Goal: Entertainment & Leisure: Browse casually

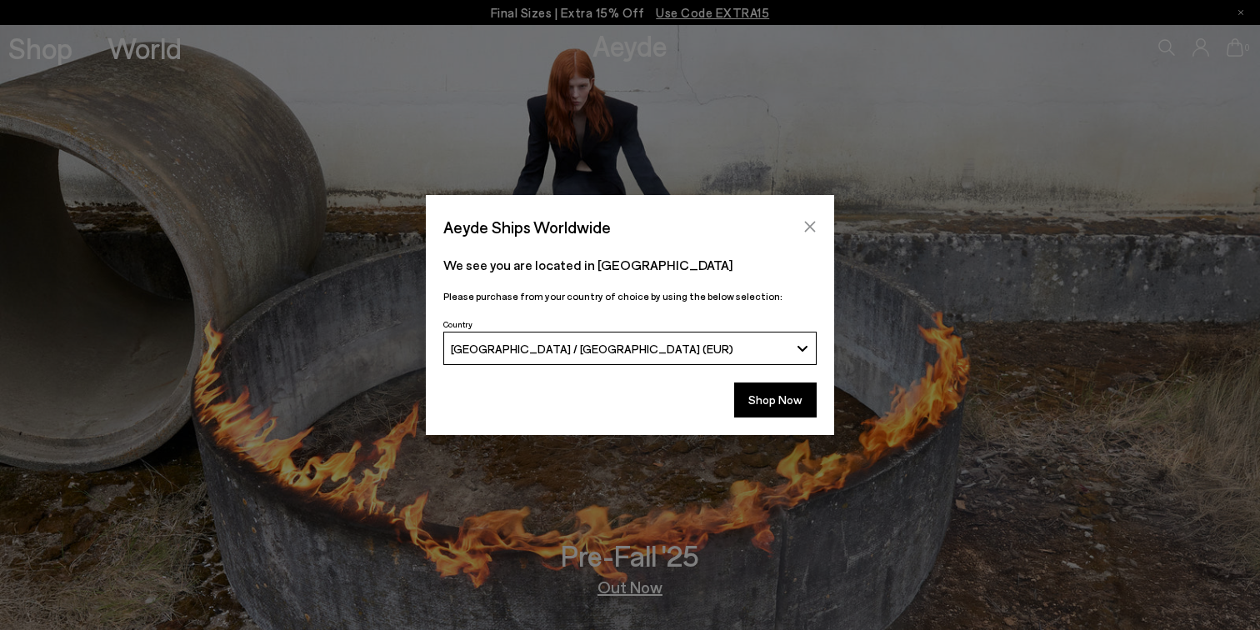
click at [804, 223] on icon "Close" at bounding box center [810, 226] width 13 height 13
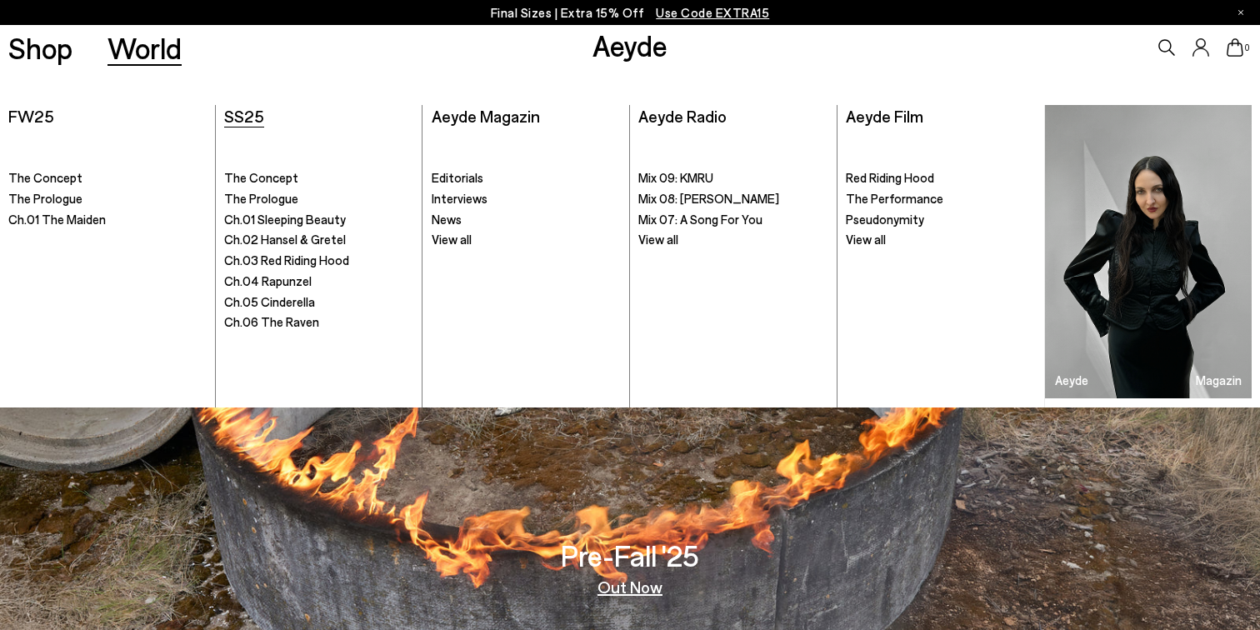
click at [244, 121] on span "SS25" at bounding box center [244, 116] width 40 height 20
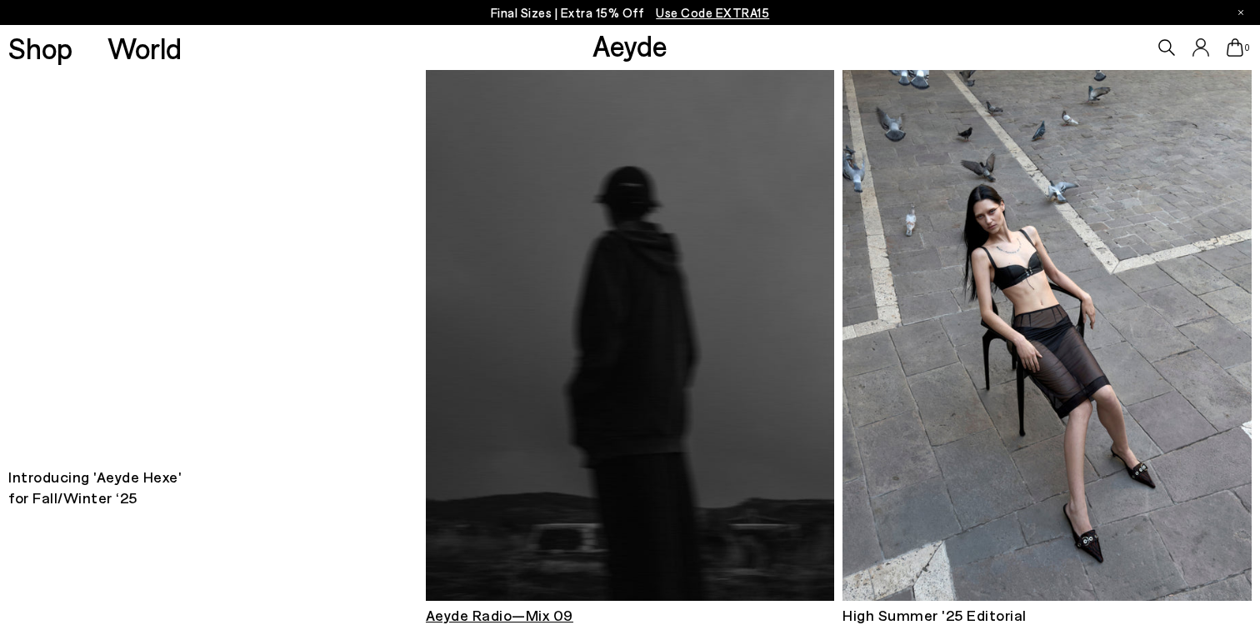
scroll to position [945, 0]
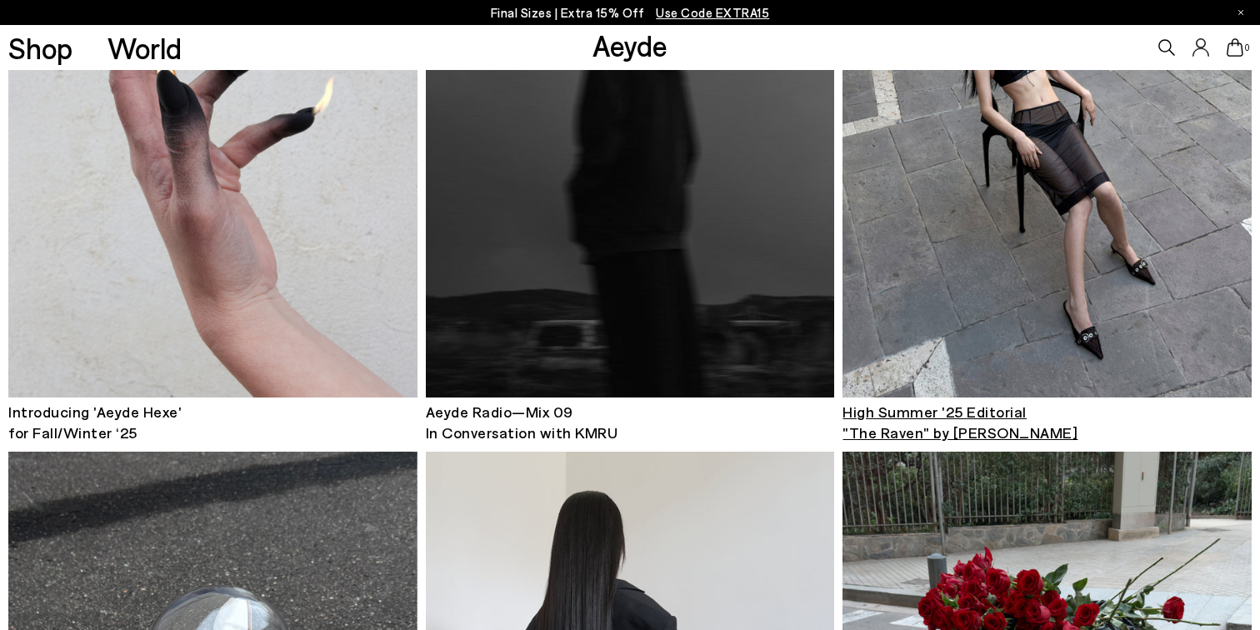
click at [1074, 299] on img at bounding box center [1047, 124] width 408 height 547
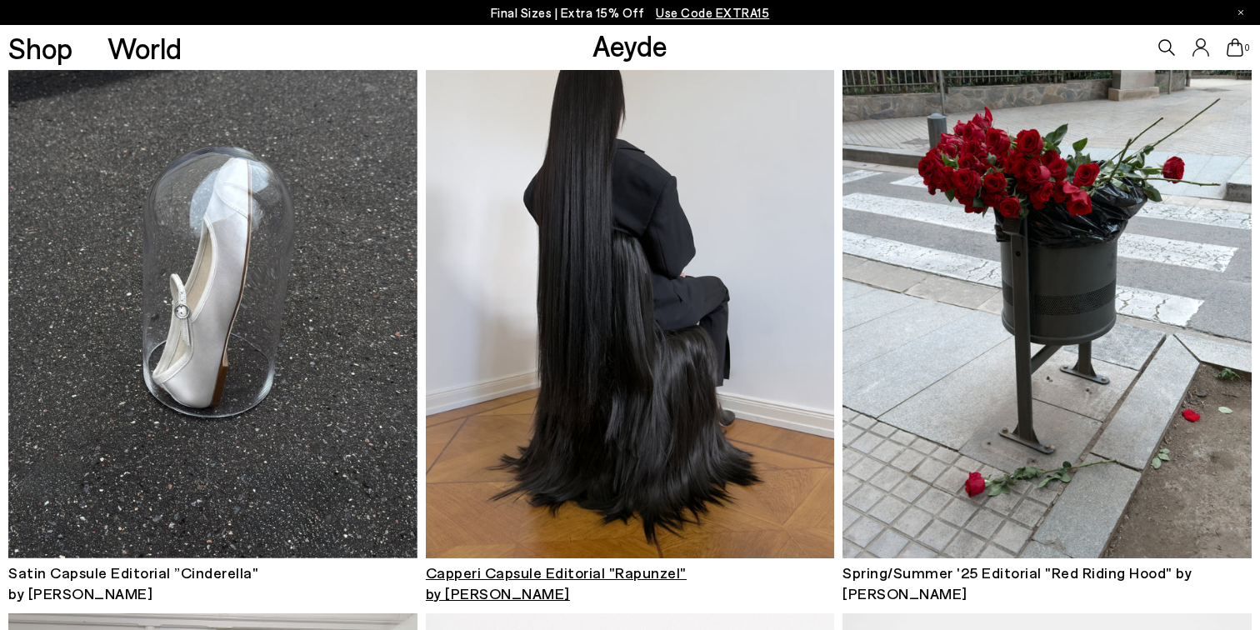
scroll to position [1425, 0]
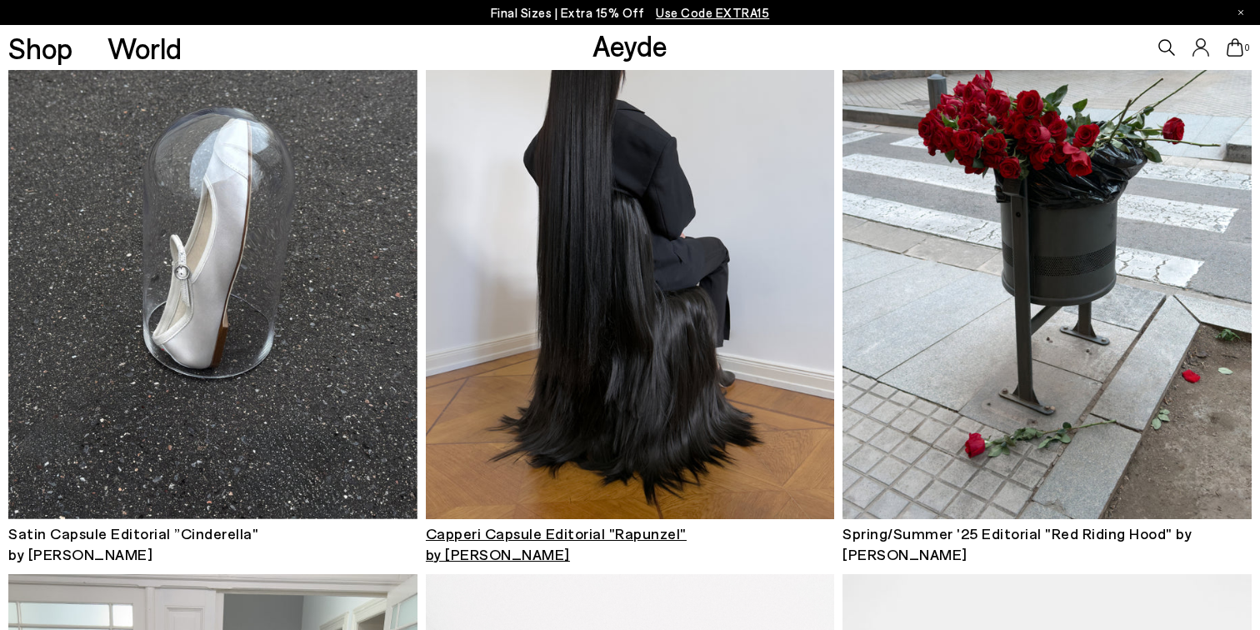
click at [542, 438] on img at bounding box center [630, 245] width 408 height 547
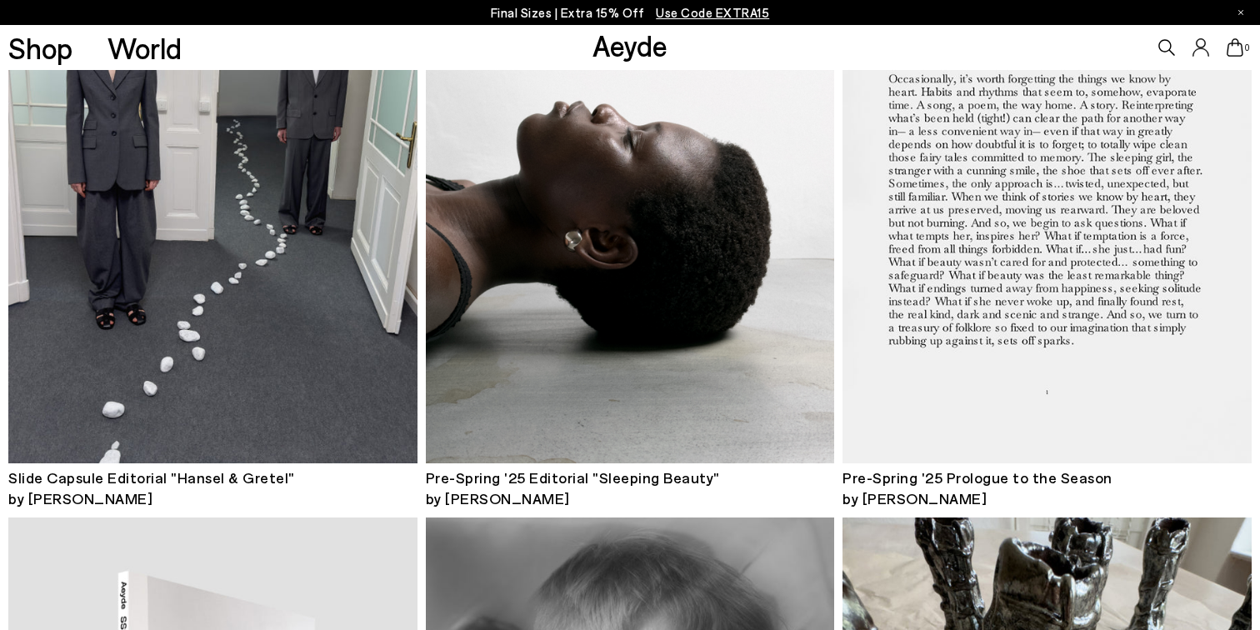
scroll to position [2242, 0]
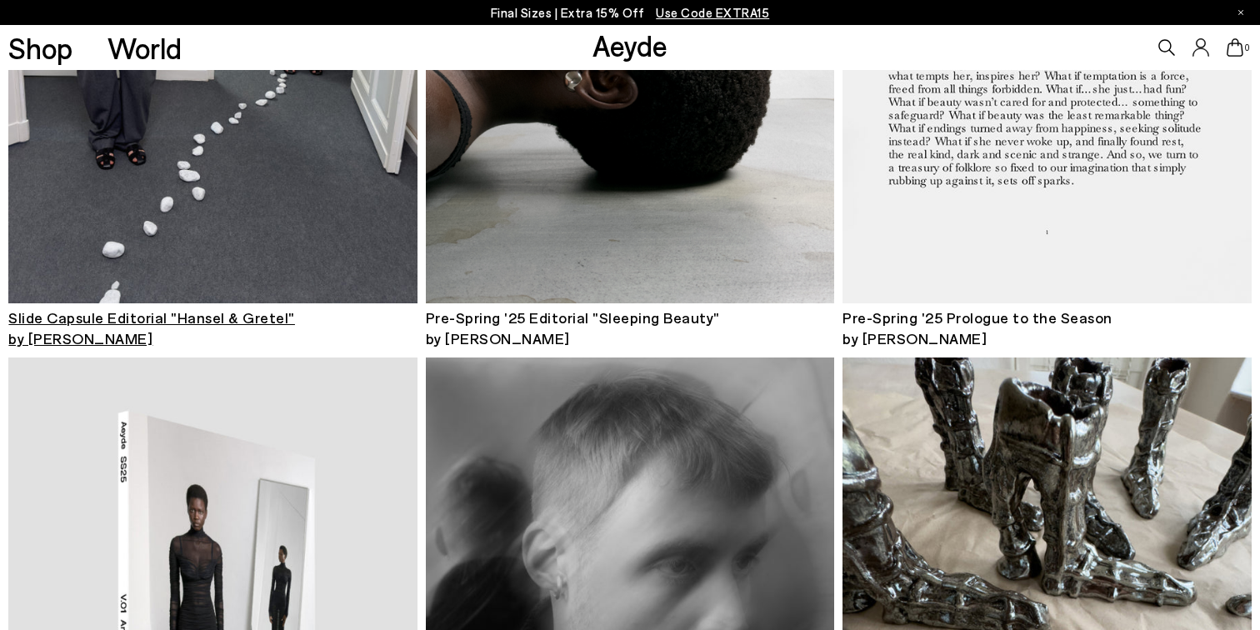
click at [286, 278] on img at bounding box center [212, 30] width 408 height 547
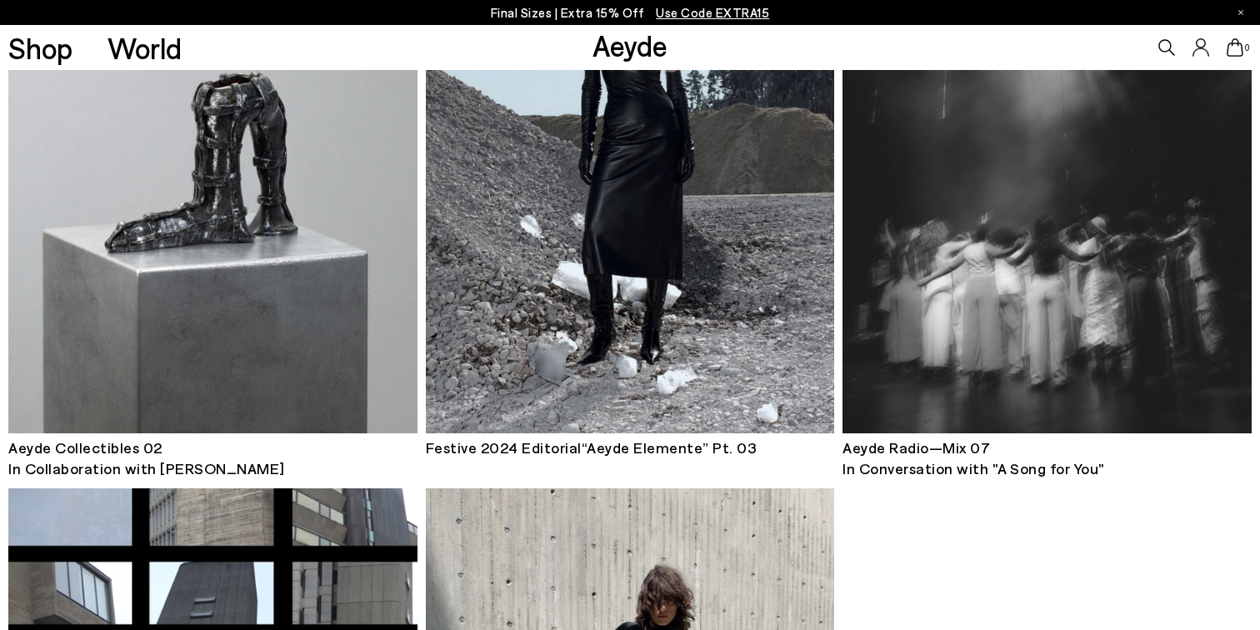
scroll to position [3379, 0]
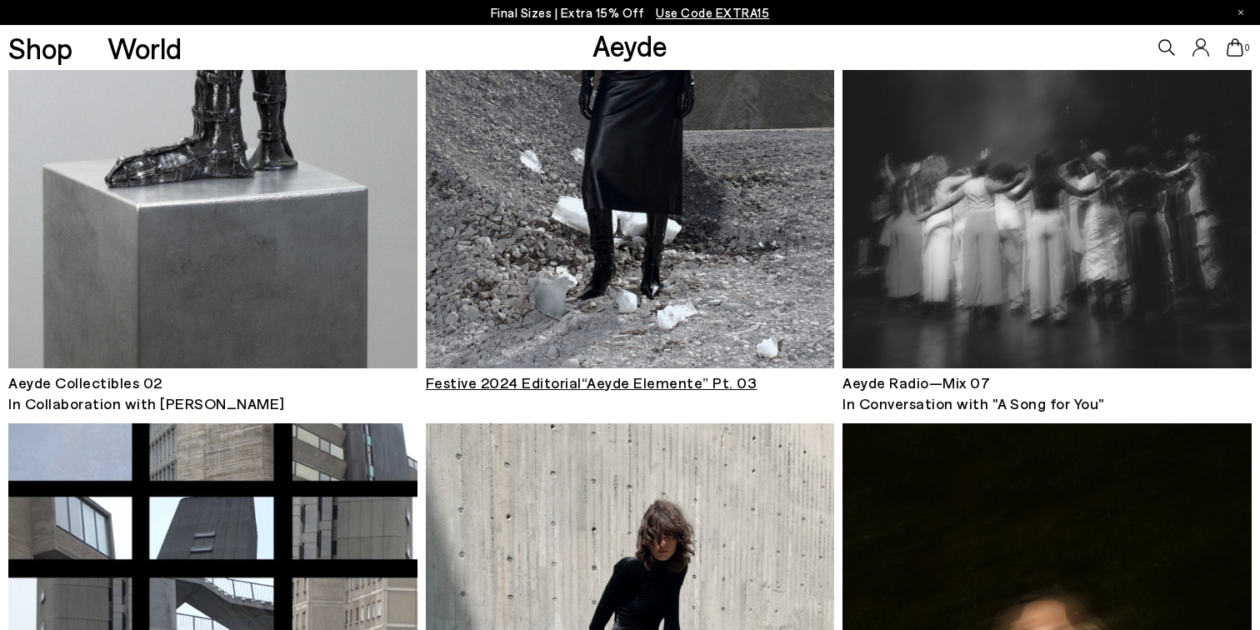
click at [663, 356] on img at bounding box center [630, 95] width 408 height 546
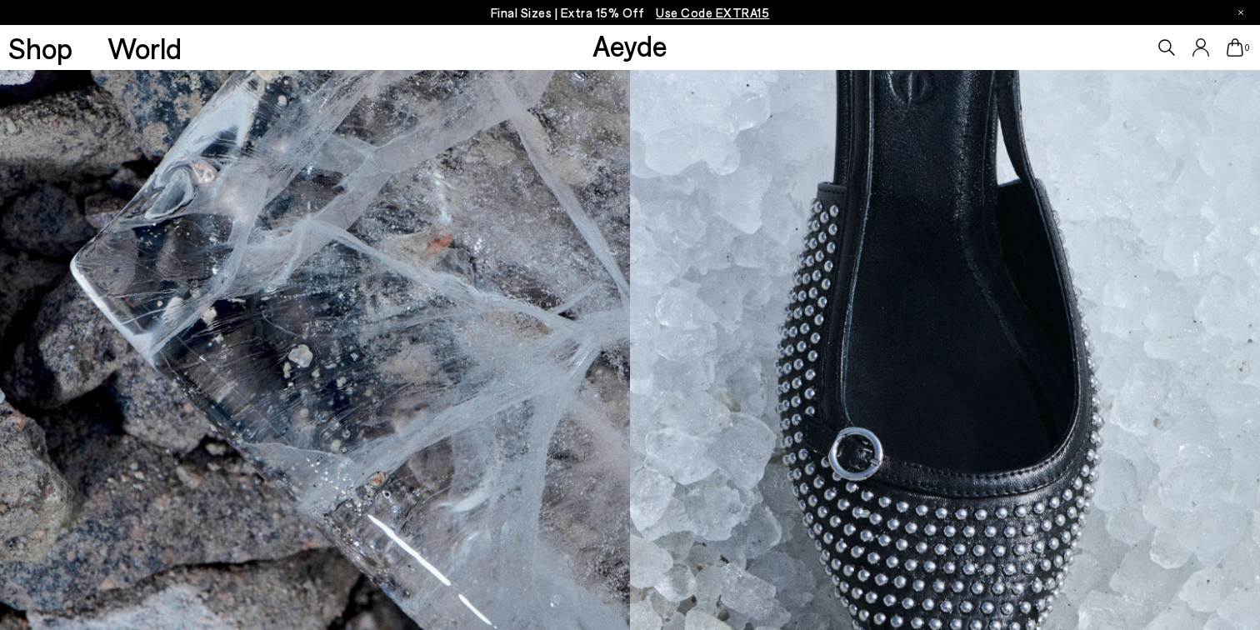
scroll to position [1841, 0]
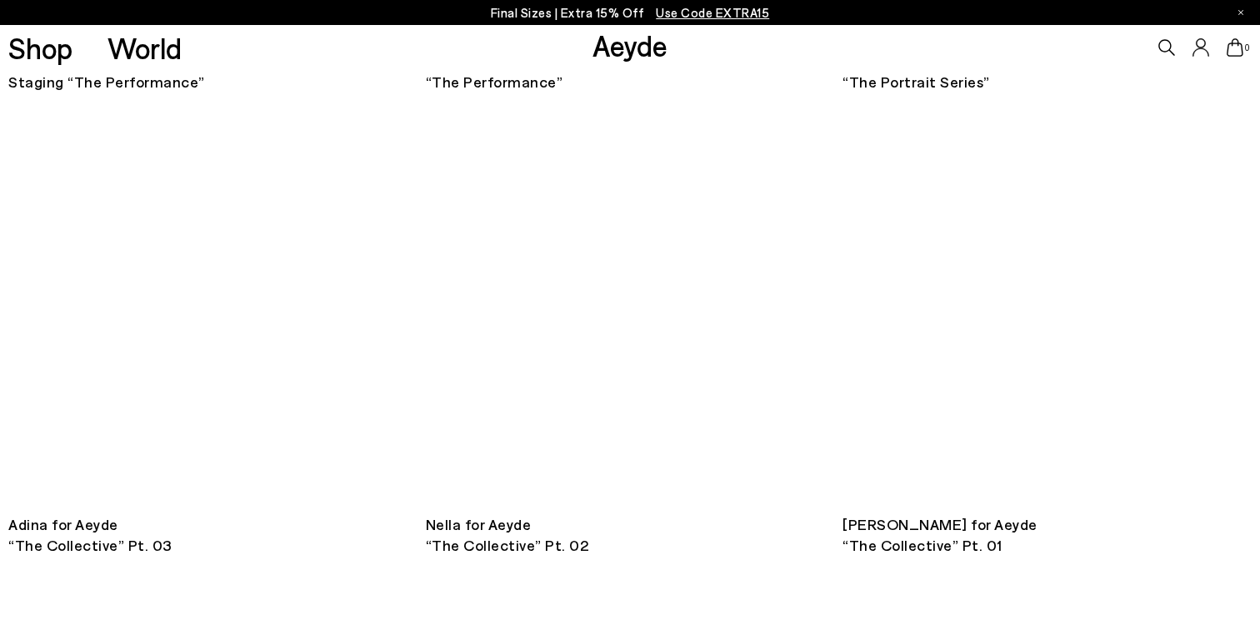
scroll to position [5105, 0]
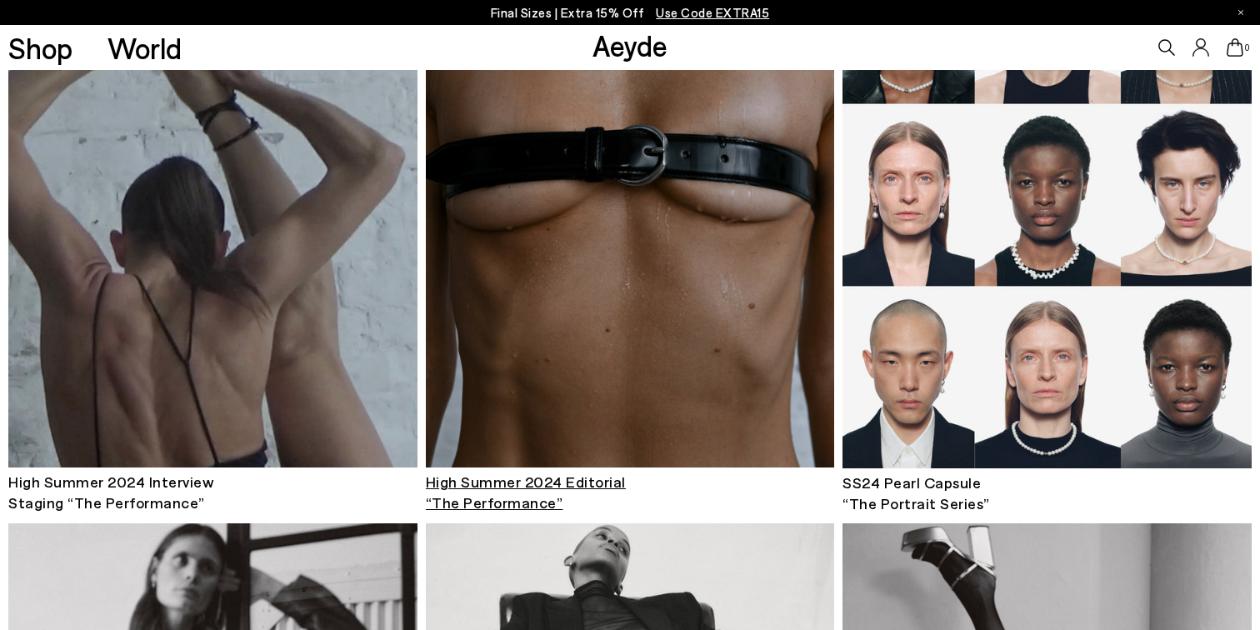
click at [543, 334] on img at bounding box center [630, 195] width 408 height 546
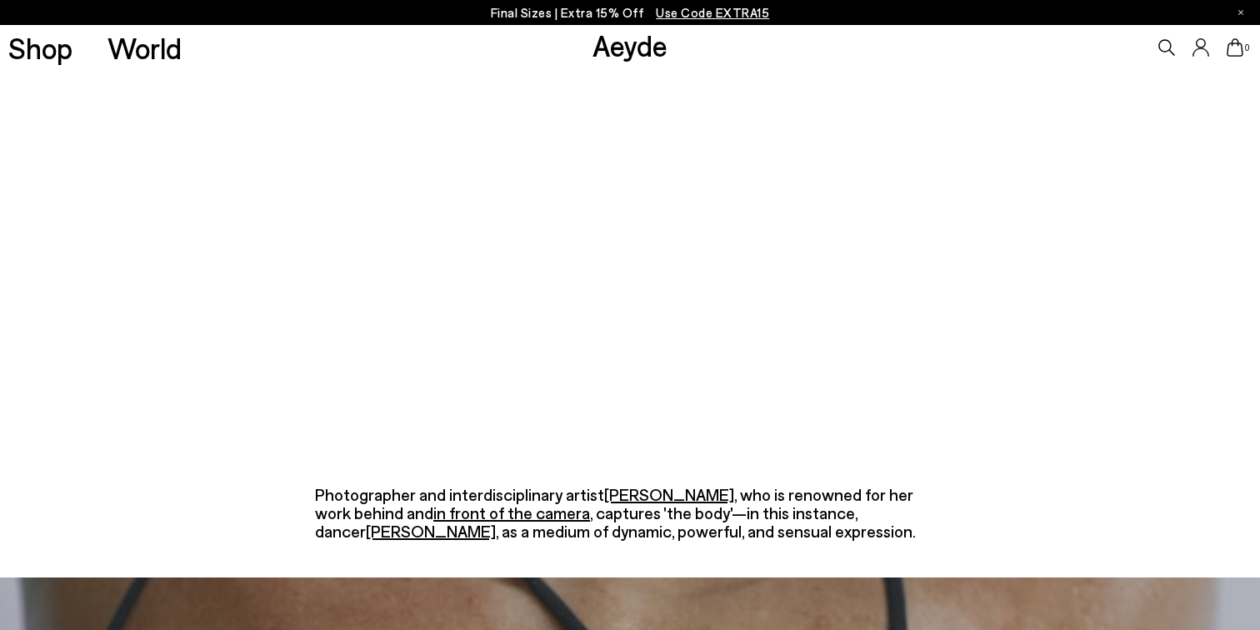
scroll to position [1722, 0]
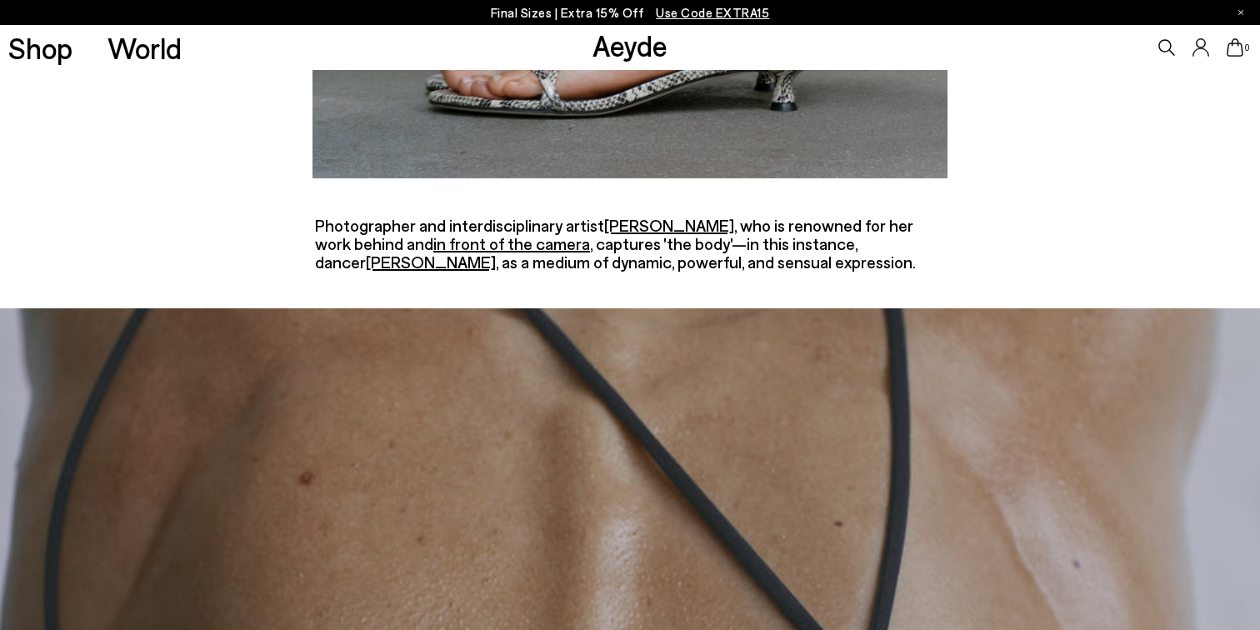
click at [628, 225] on u "Rita Lino" at bounding box center [669, 225] width 130 height 20
